Goal: Find specific page/section: Find specific page/section

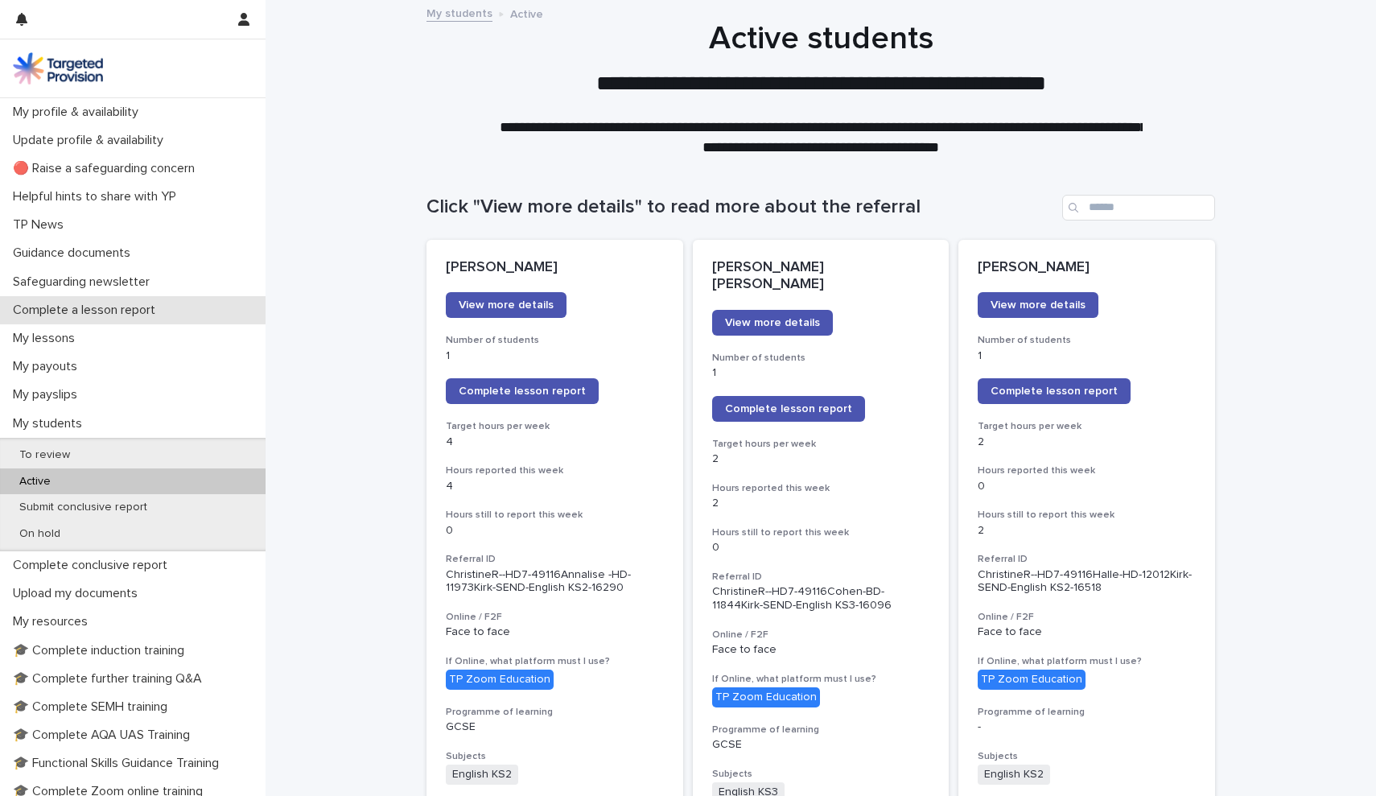
scroll to position [116, 0]
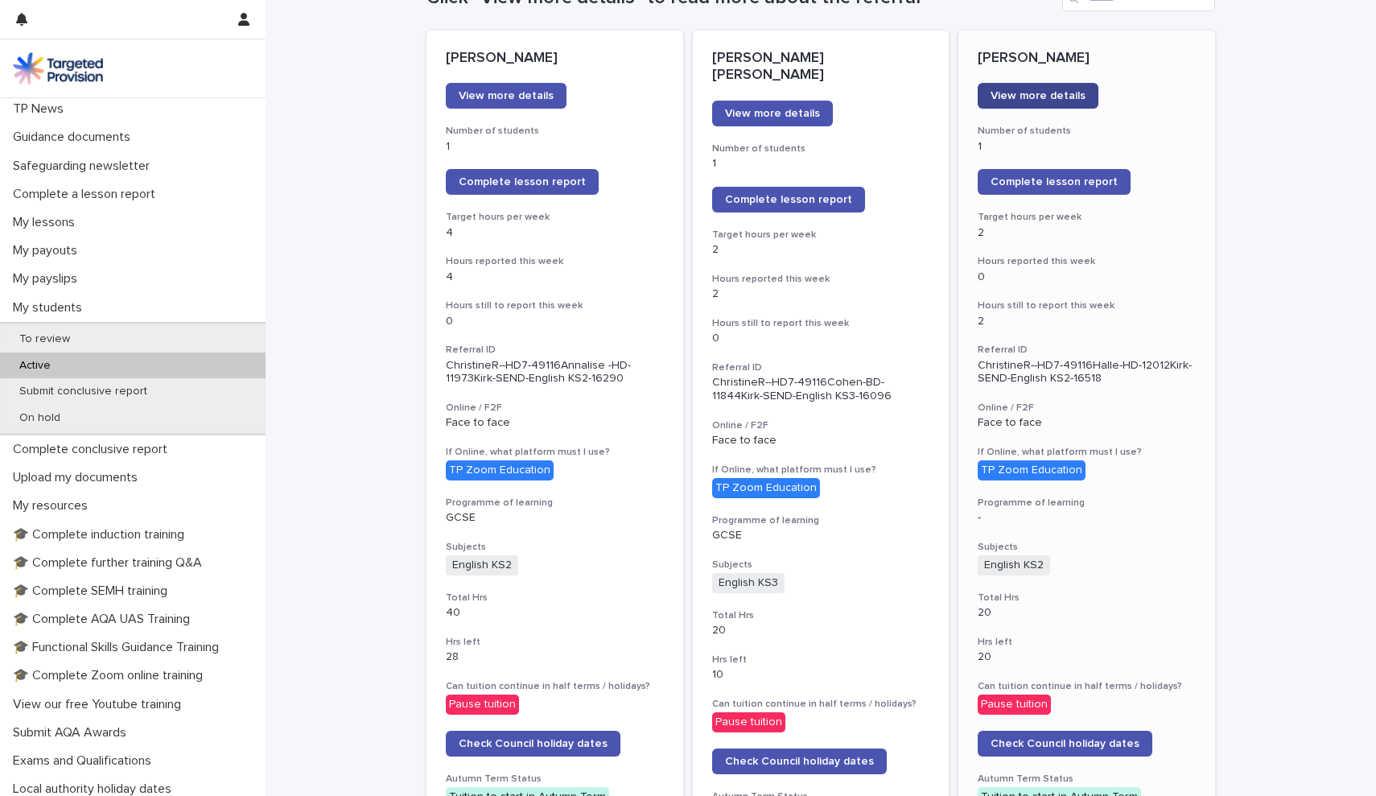
click at [1063, 90] on span "View more details" at bounding box center [1037, 95] width 95 height 11
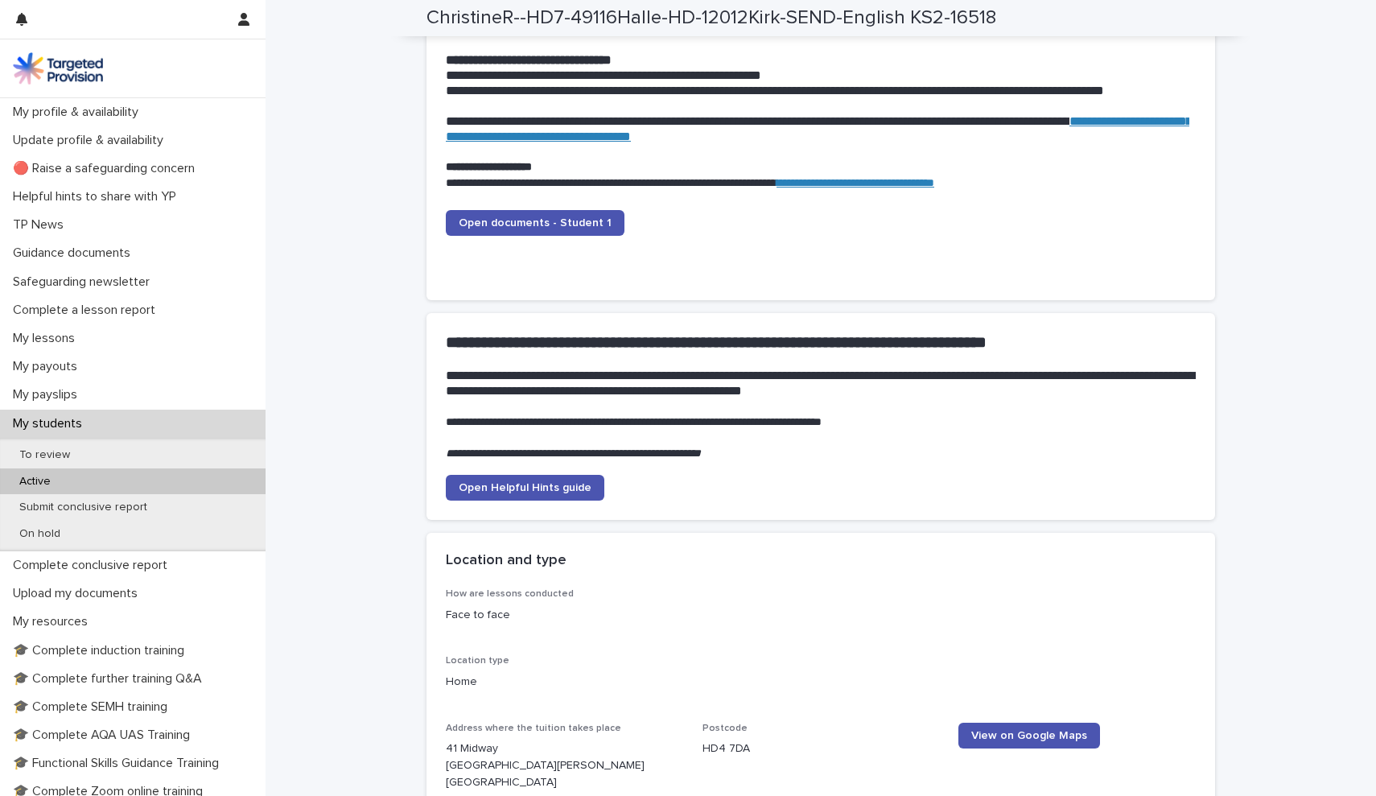
scroll to position [1640, 0]
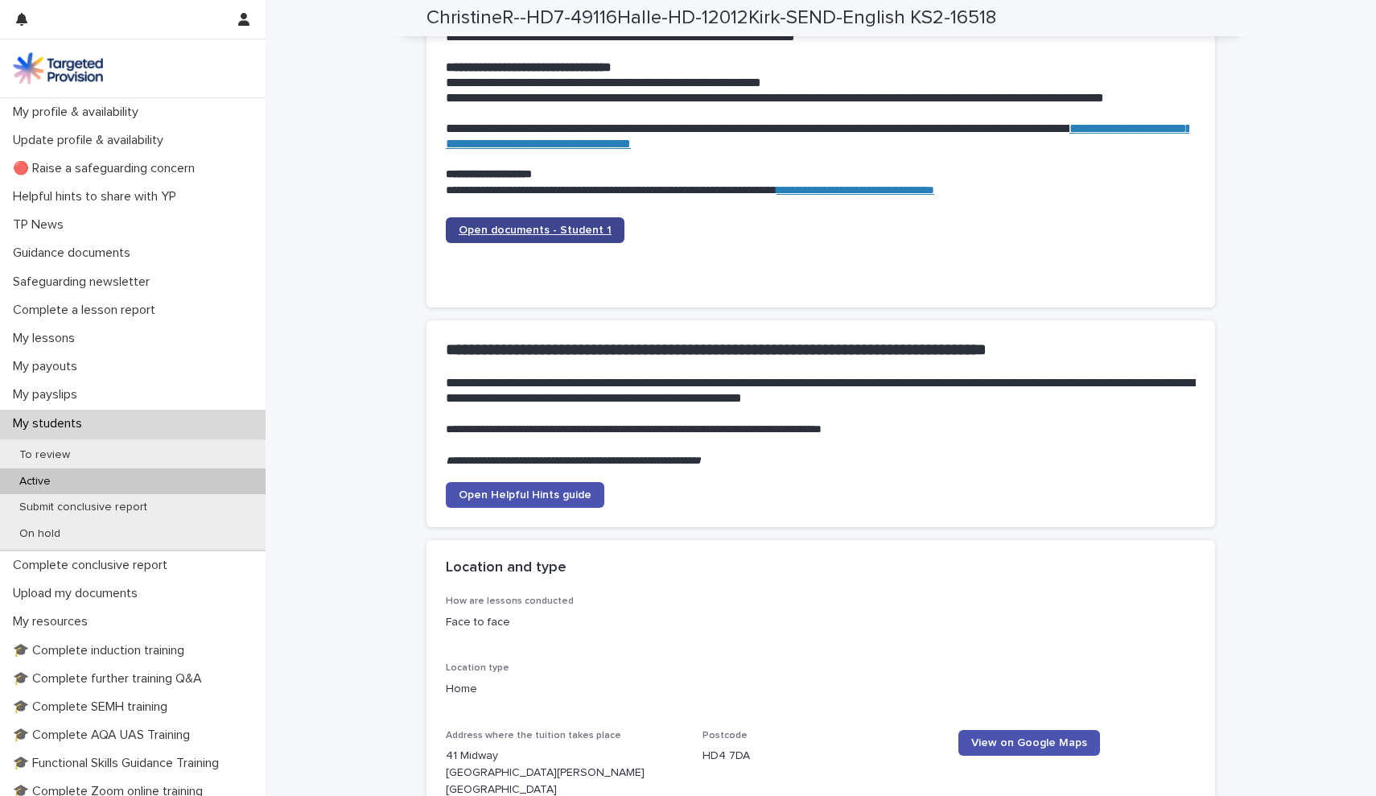
click at [584, 224] on span "Open documents - Student 1" at bounding box center [535, 229] width 153 height 11
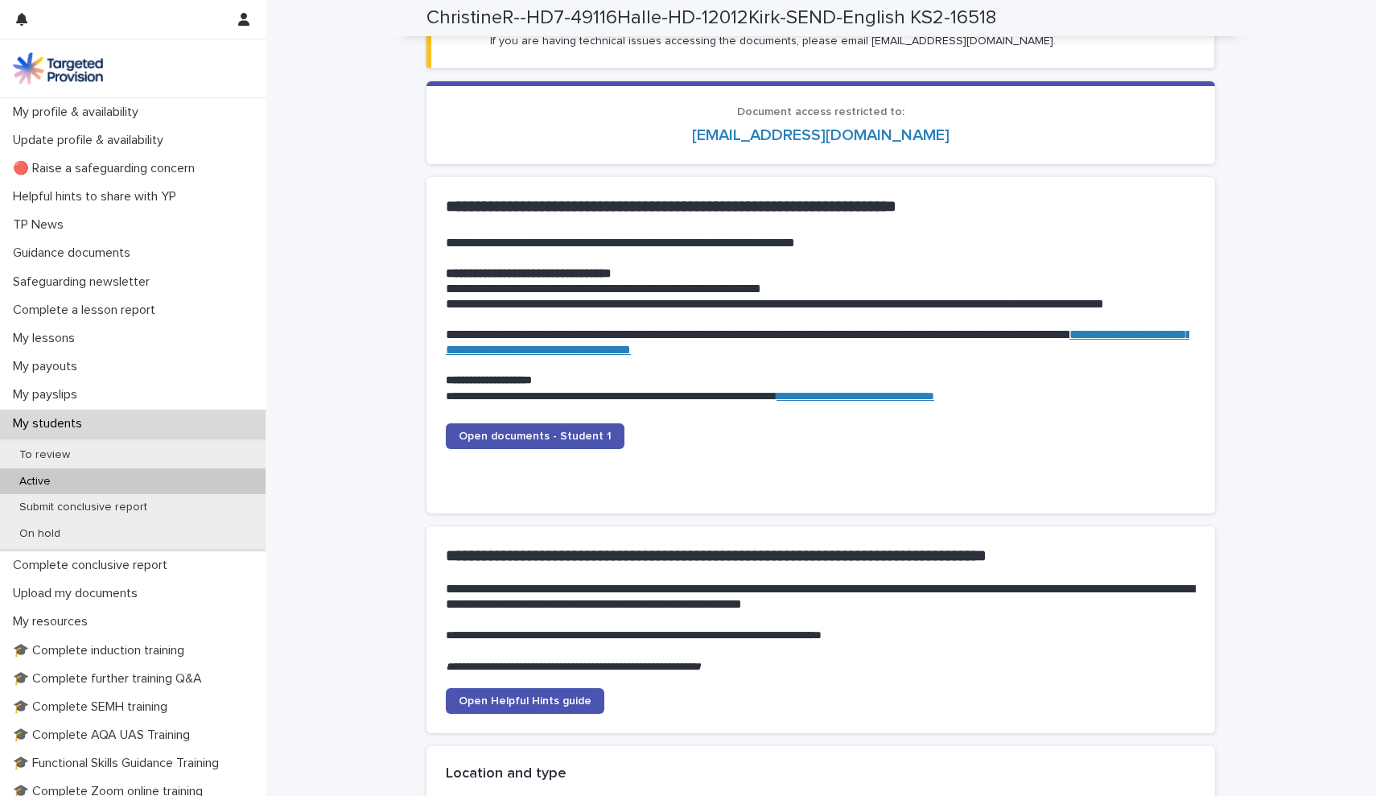
scroll to position [1441, 0]
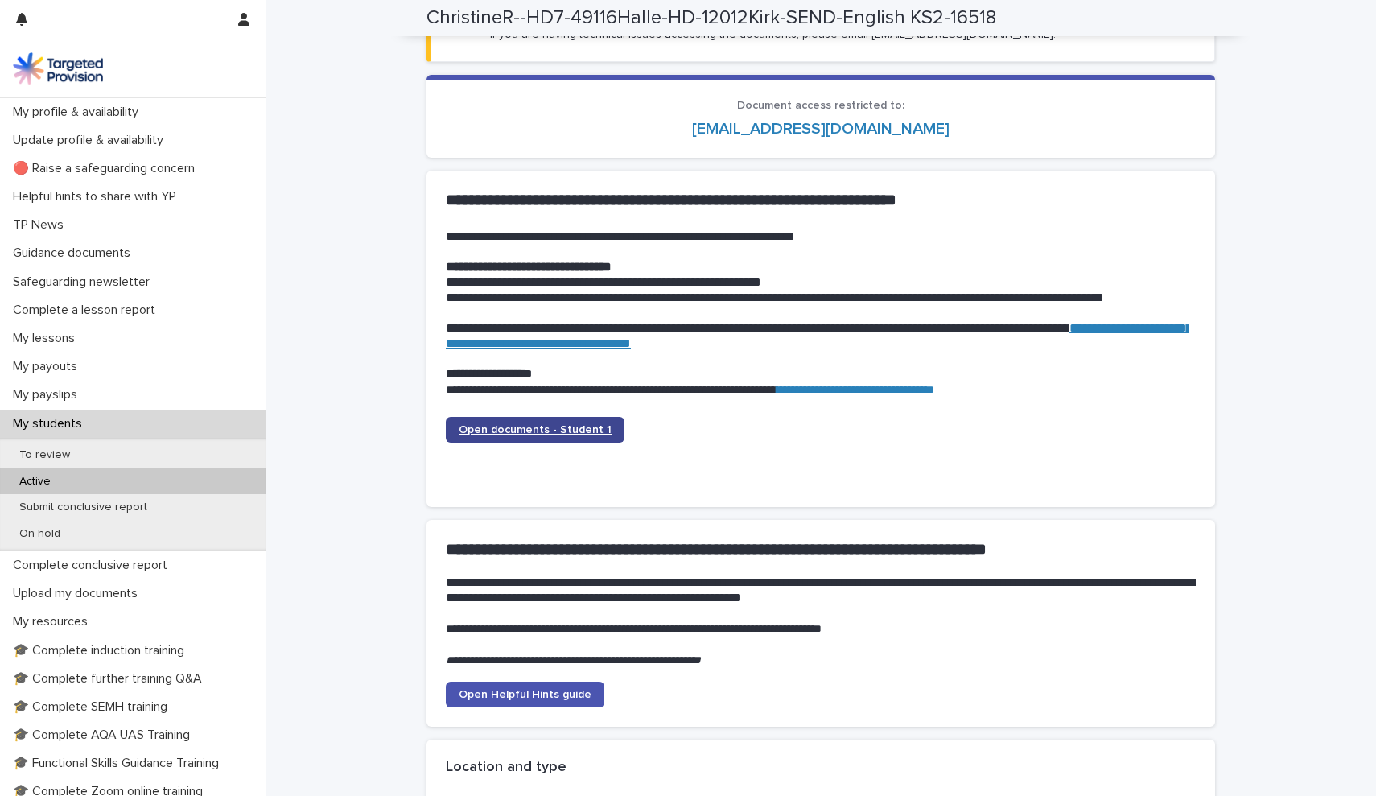
click at [581, 417] on link "Open documents - Student 1" at bounding box center [535, 430] width 179 height 26
click at [565, 417] on link "Open documents - Student 1" at bounding box center [535, 430] width 179 height 26
click at [560, 417] on link "Open documents - Student 1" at bounding box center [535, 430] width 179 height 26
click at [554, 424] on span "Open documents - Student 1" at bounding box center [535, 429] width 153 height 11
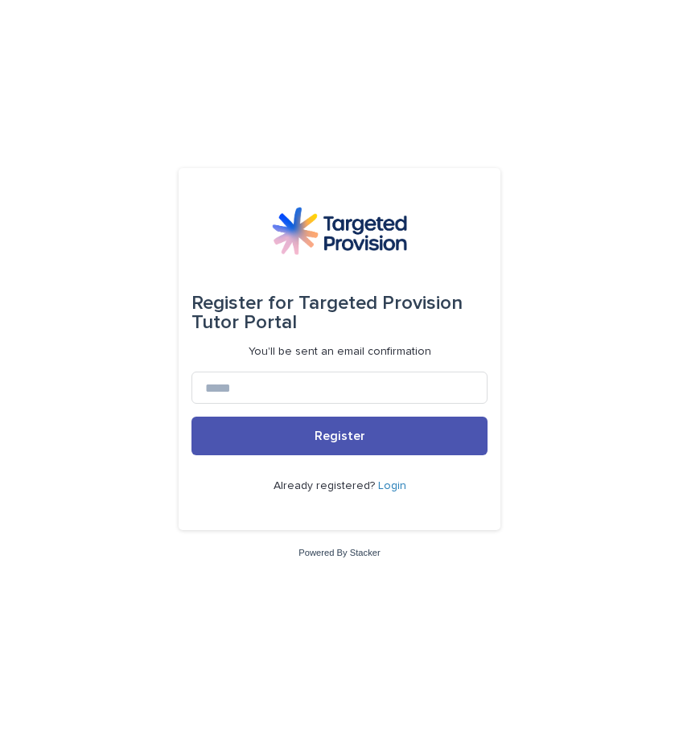
click at [388, 487] on link "Login" at bounding box center [392, 485] width 28 height 11
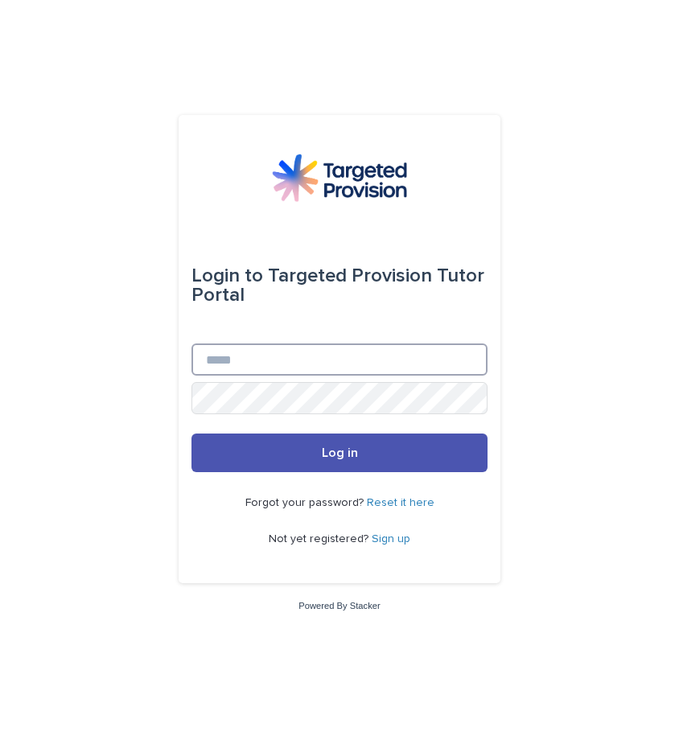
type input "**********"
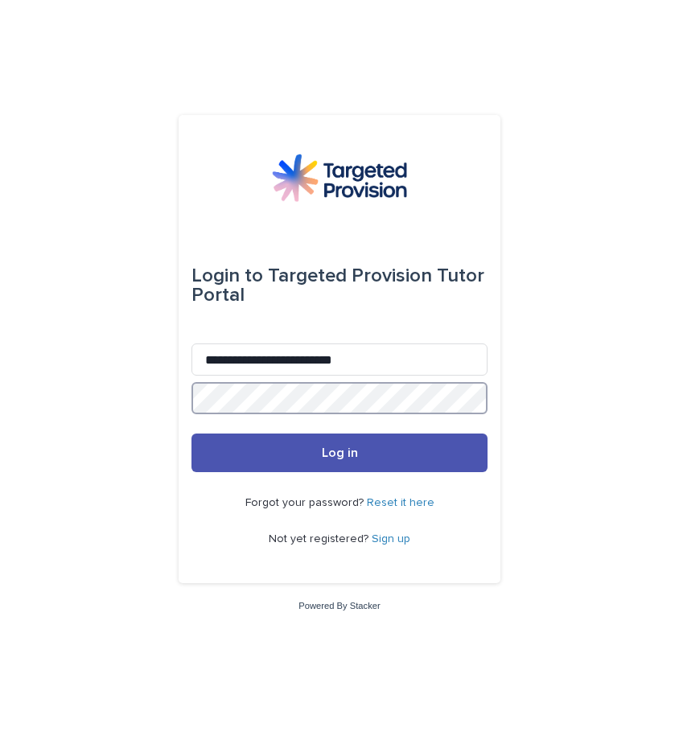
click at [339, 454] on button "Log in" at bounding box center [339, 453] width 296 height 39
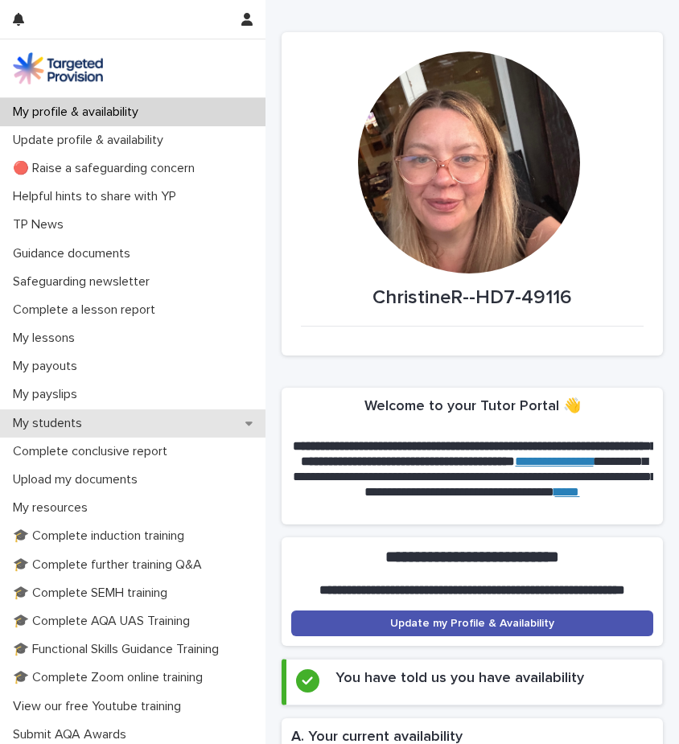
click at [68, 427] on p "My students" at bounding box center [50, 423] width 88 height 15
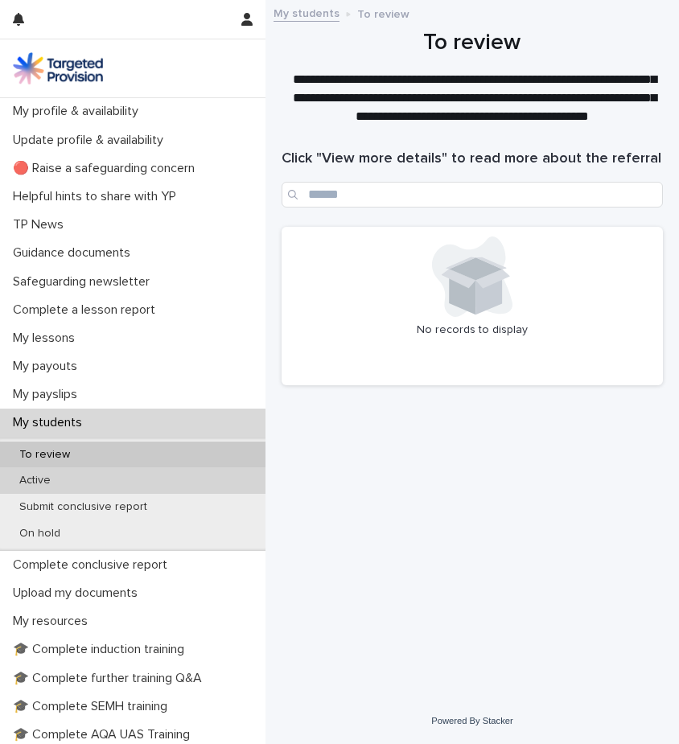
click at [51, 479] on p "Active" at bounding box center [34, 481] width 57 height 14
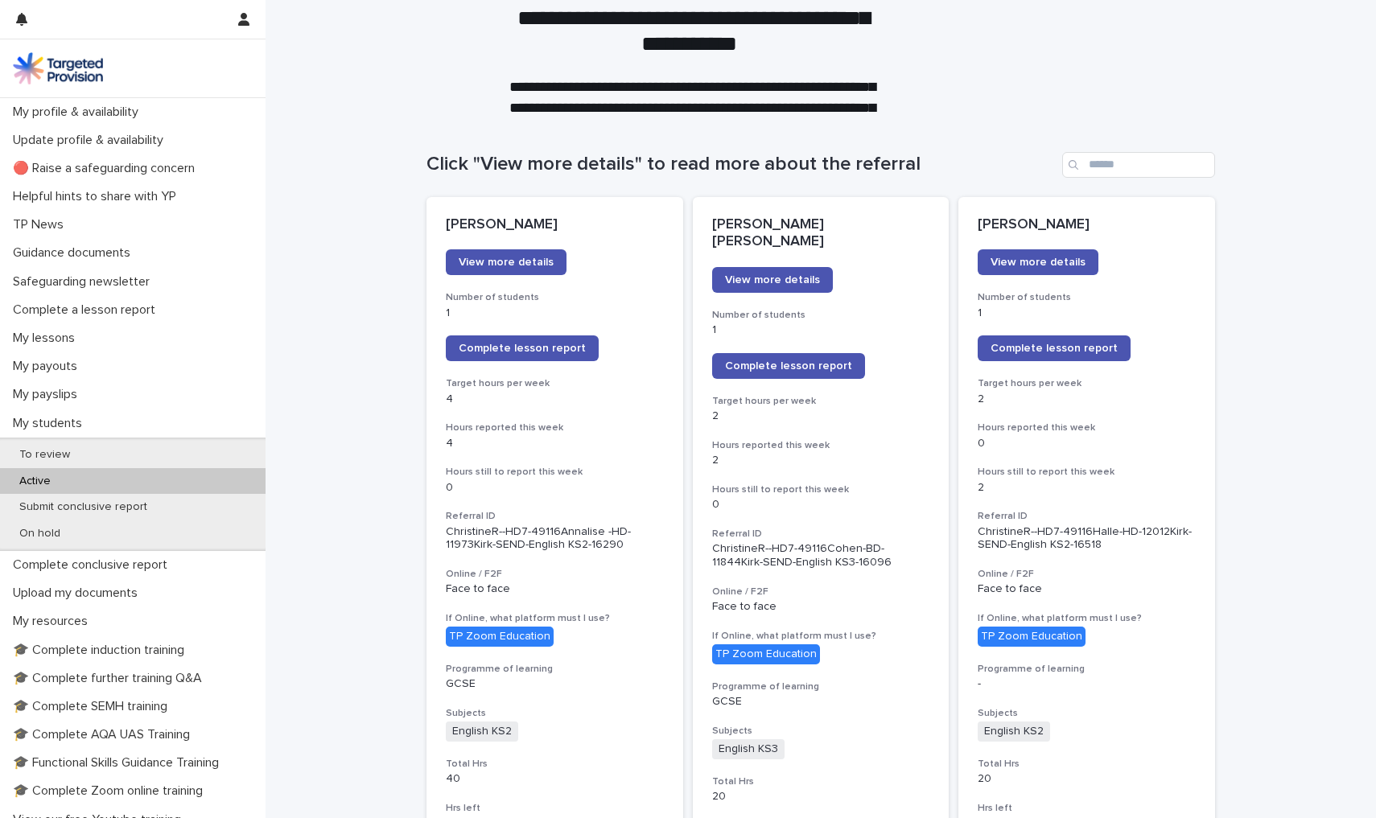
scroll to position [38, 0]
